Goal: Task Accomplishment & Management: Manage account settings

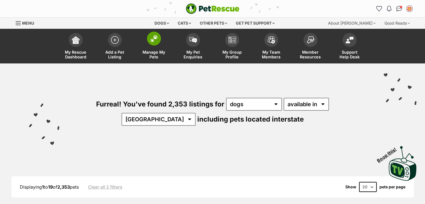
click at [150, 42] on span at bounding box center [154, 39] width 14 height 14
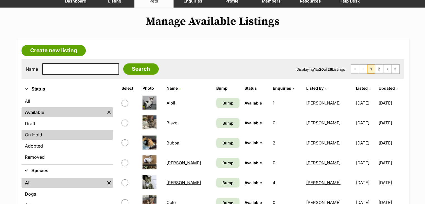
click at [35, 134] on link "On Hold" at bounding box center [68, 135] width 92 height 10
click at [94, 134] on link "On Hold" at bounding box center [68, 135] width 92 height 10
click at [32, 134] on link "On Hold" at bounding box center [68, 135] width 92 height 10
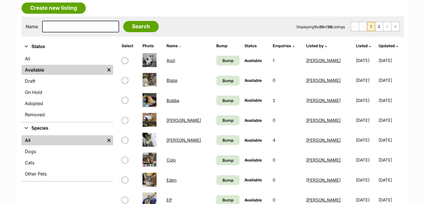
scroll to position [196, 0]
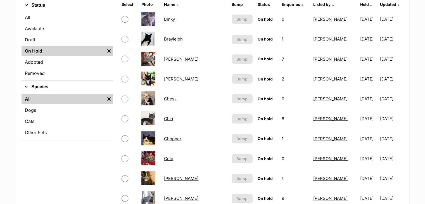
scroll to position [224, 0]
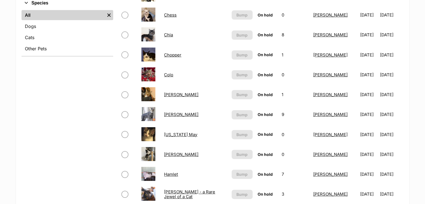
click at [126, 153] on input "checkbox" at bounding box center [125, 154] width 7 height 7
checkbox input "true"
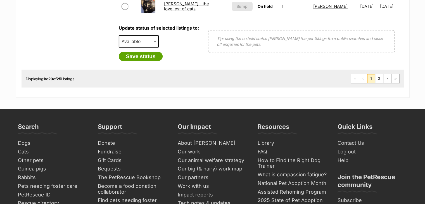
scroll to position [447, 0]
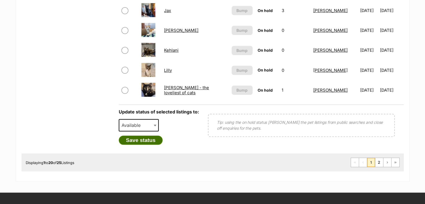
click at [149, 139] on button "Save status" at bounding box center [141, 141] width 44 height 10
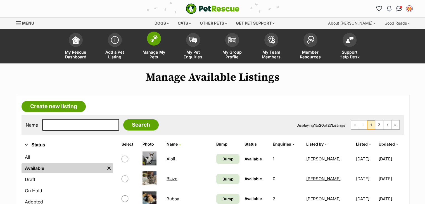
click at [152, 43] on span at bounding box center [154, 39] width 14 height 14
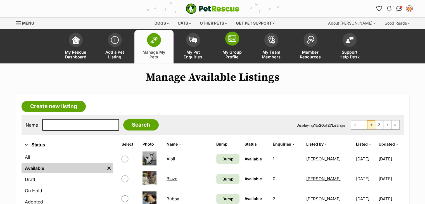
click at [233, 37] on img at bounding box center [232, 38] width 8 height 7
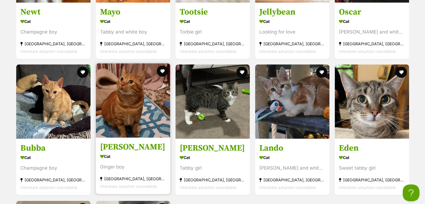
scroll to position [1230, 0]
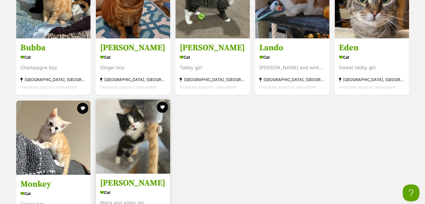
click at [136, 134] on img at bounding box center [133, 137] width 74 height 74
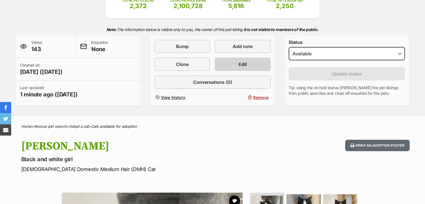
scroll to position [28, 0]
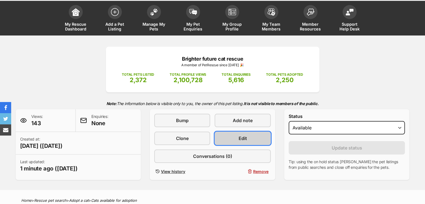
click at [248, 137] on link "Edit" at bounding box center [243, 138] width 56 height 13
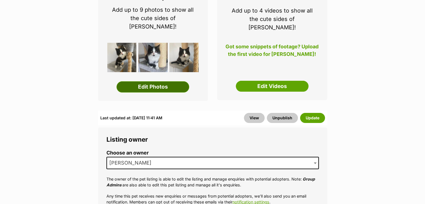
click at [152, 81] on link "Edit Photos" at bounding box center [153, 86] width 73 height 11
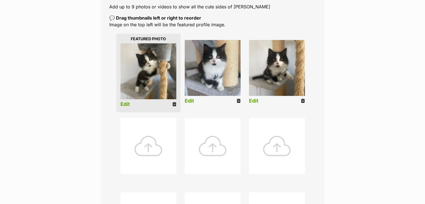
click at [174, 103] on icon at bounding box center [174, 104] width 4 height 5
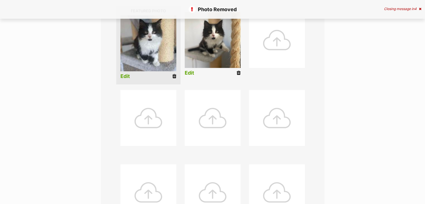
click at [175, 76] on icon at bounding box center [174, 76] width 4 height 5
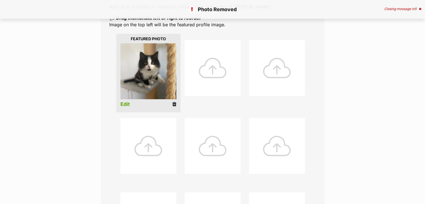
click at [172, 103] on icon at bounding box center [174, 104] width 4 height 5
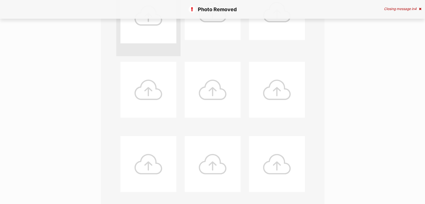
scroll to position [56, 0]
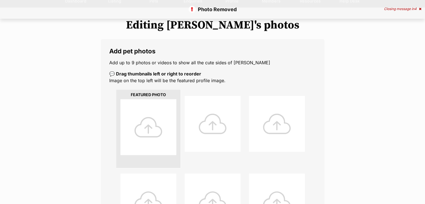
click at [150, 112] on div at bounding box center [148, 127] width 56 height 56
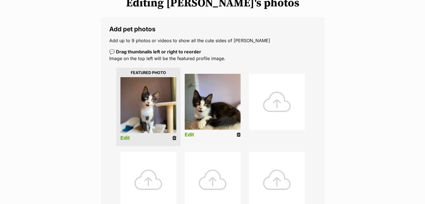
scroll to position [112, 0]
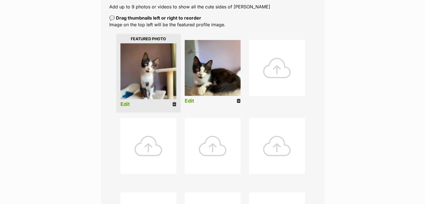
click at [126, 105] on link "Edit" at bounding box center [125, 104] width 10 height 6
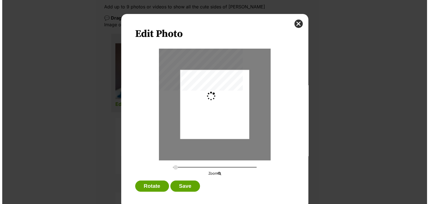
scroll to position [0, 0]
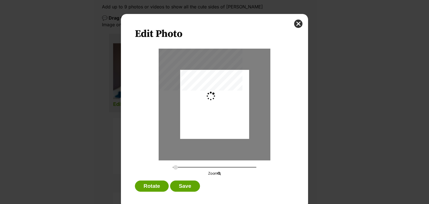
type input "0.2744"
drag, startPoint x: 217, startPoint y: 123, endPoint x: 220, endPoint y: 126, distance: 4.0
click at [220, 126] on div "Dialog Window - Close (Press escape to close)" at bounding box center [214, 107] width 69 height 92
drag, startPoint x: 182, startPoint y: 188, endPoint x: 240, endPoint y: 183, distance: 57.6
click at [183, 188] on button "Save" at bounding box center [185, 186] width 30 height 11
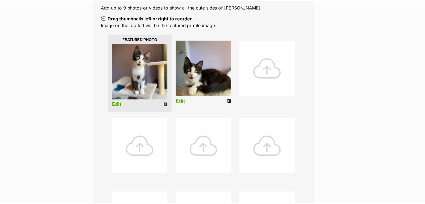
scroll to position [112, 0]
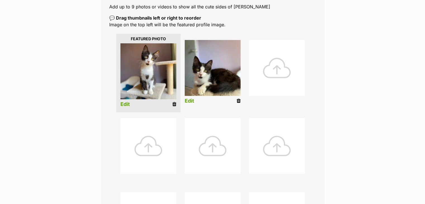
click at [190, 99] on link "Edit" at bounding box center [190, 101] width 10 height 6
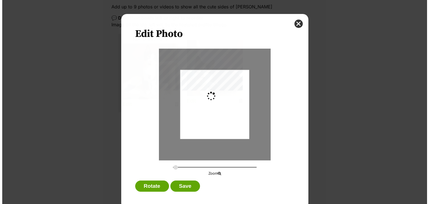
scroll to position [0, 0]
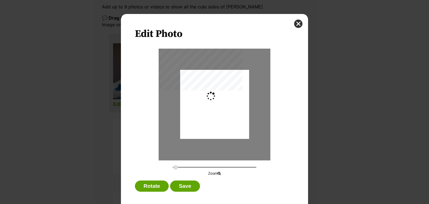
type input "0.2744"
drag, startPoint x: 222, startPoint y: 116, endPoint x: 221, endPoint y: 113, distance: 3.1
click at [221, 113] on div "Dialog Window - Close (Press escape to close)" at bounding box center [214, 101] width 69 height 92
click at [184, 181] on button "Save" at bounding box center [185, 186] width 30 height 11
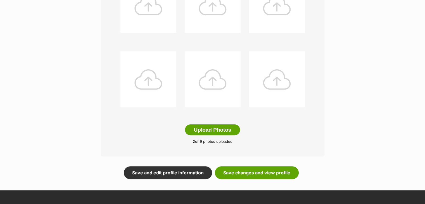
scroll to position [280, 0]
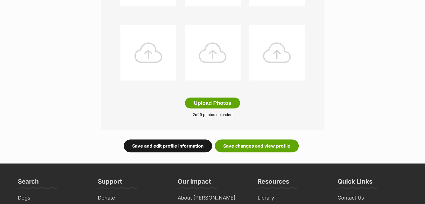
click at [157, 142] on link "Save and edit profile information" at bounding box center [168, 145] width 88 height 13
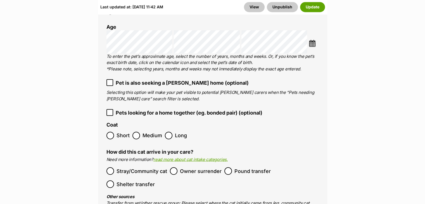
scroll to position [1009, 0]
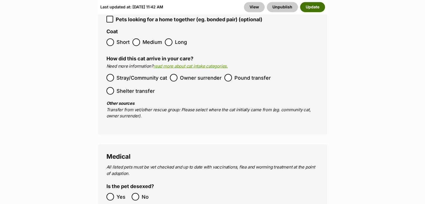
click at [315, 7] on button "Update" at bounding box center [312, 7] width 25 height 10
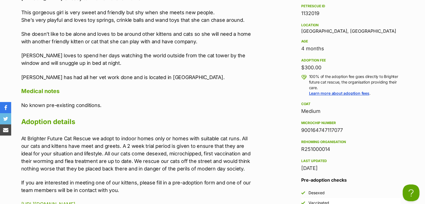
scroll to position [559, 0]
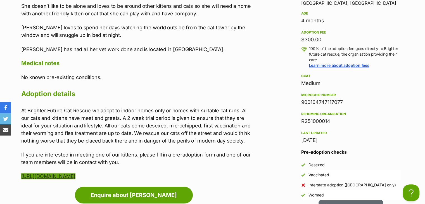
click at [75, 173] on link "http://www.brighterfuturecatrescue.com/adoption-form" at bounding box center [48, 176] width 54 height 6
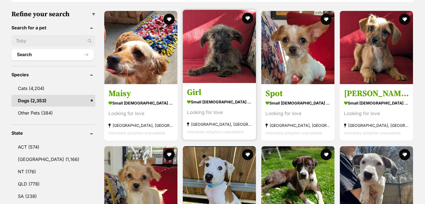
click at [218, 38] on img at bounding box center [219, 46] width 73 height 73
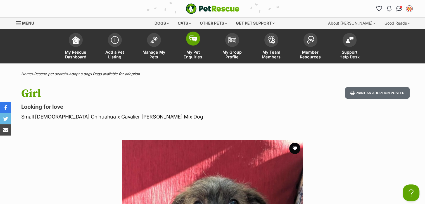
click at [194, 40] on img at bounding box center [193, 38] width 8 height 6
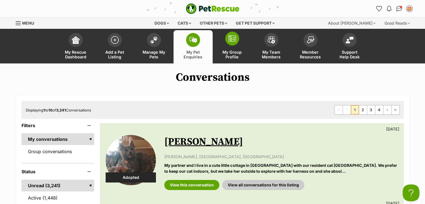
click at [227, 46] on link "My Group Profile" at bounding box center [232, 46] width 39 height 33
